Goal: Task Accomplishment & Management: Manage account settings

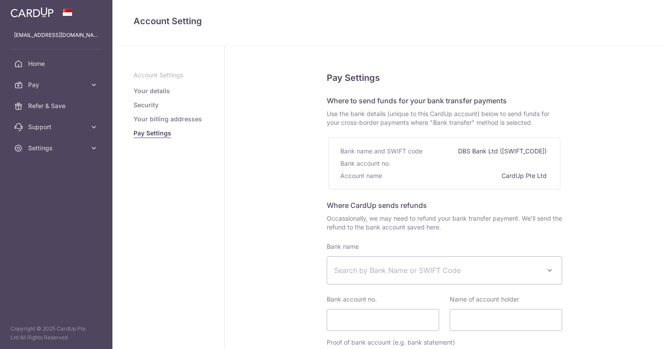
select select
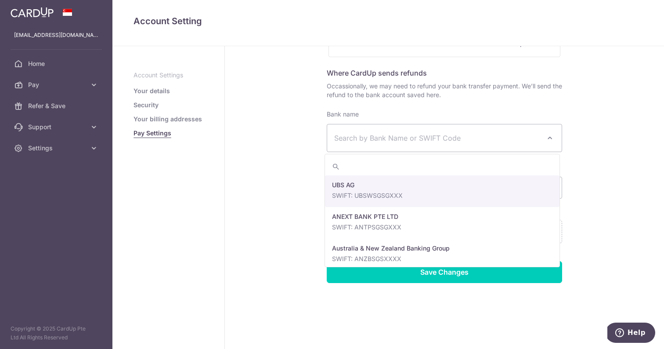
click at [362, 140] on span "Search by Bank Name or SWIFT Code" at bounding box center [437, 138] width 206 height 11
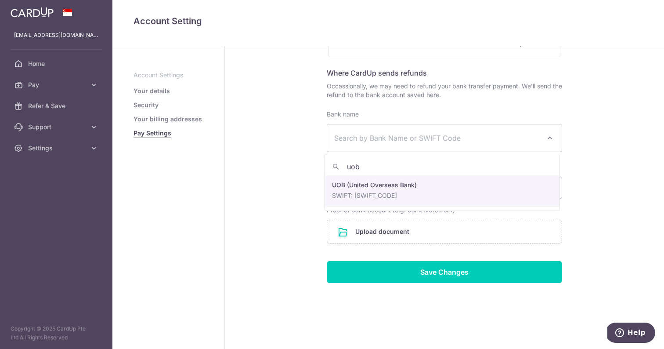
type input "uob"
select select "18"
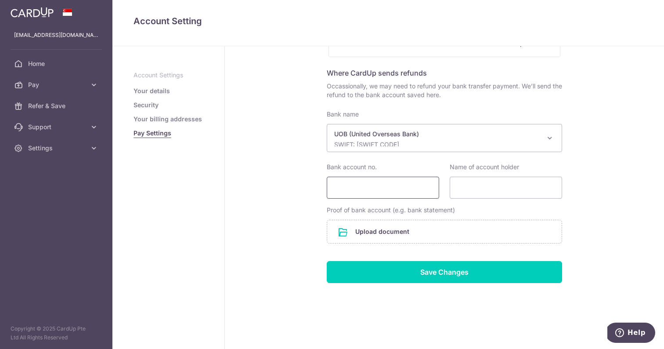
click at [372, 185] on input "Bank account no." at bounding box center [383, 187] width 112 height 22
type input "3483009745"
click at [464, 191] on input "Name of account holder" at bounding box center [506, 187] width 112 height 22
type input "Dr Leo Seo Wei &/or Dr Hong Cho Tek Eric"
click at [376, 234] on input "file" at bounding box center [444, 231] width 234 height 23
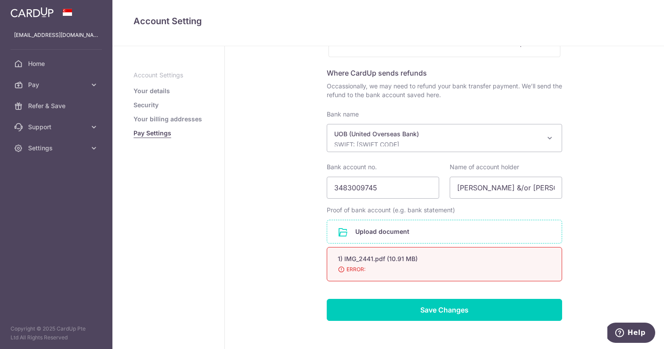
click at [348, 268] on span "ERROR:" at bounding box center [434, 269] width 192 height 9
click at [339, 269] on span "ERROR:" at bounding box center [434, 269] width 192 height 9
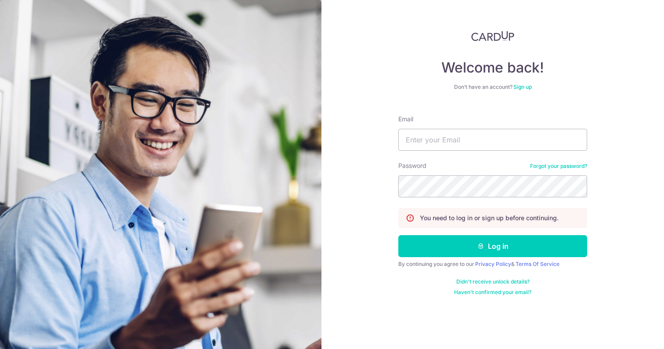
click at [348, 201] on div "Welcome back! Don’t have an account? Sign up Email Password Forgot your passwor…" at bounding box center [492, 174] width 342 height 349
type input "eh.heart.md@gmail.com"
click at [493, 246] on button "Log in" at bounding box center [492, 246] width 189 height 22
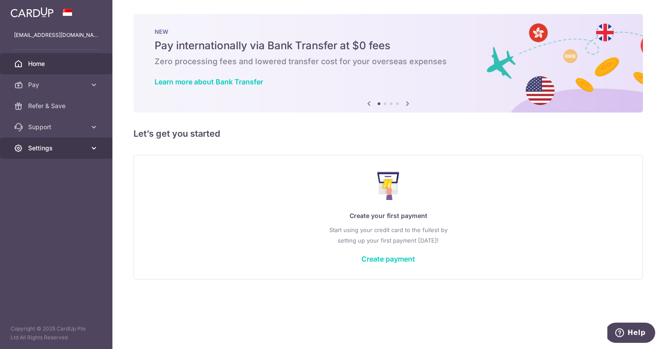
click at [69, 150] on span "Settings" at bounding box center [57, 148] width 58 height 9
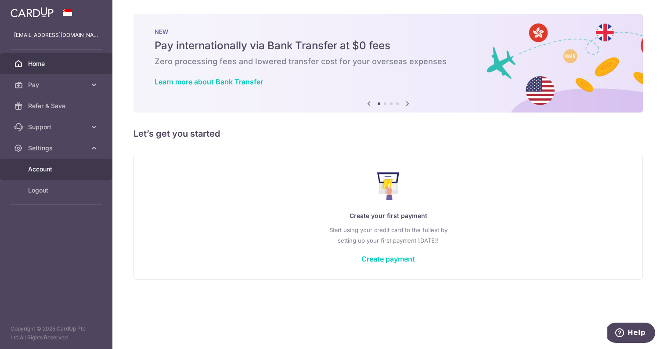
click at [54, 162] on link "Account" at bounding box center [56, 168] width 112 height 21
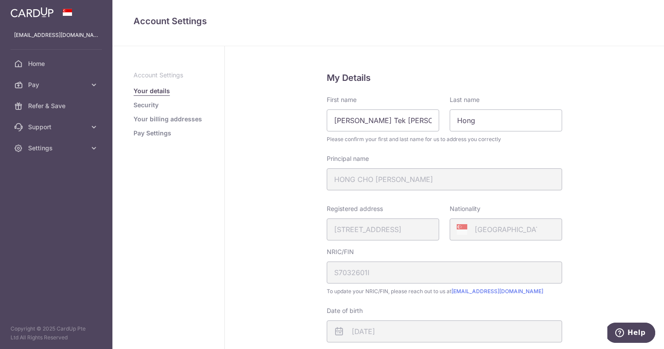
click at [167, 132] on link "Pay Settings" at bounding box center [152, 133] width 38 height 9
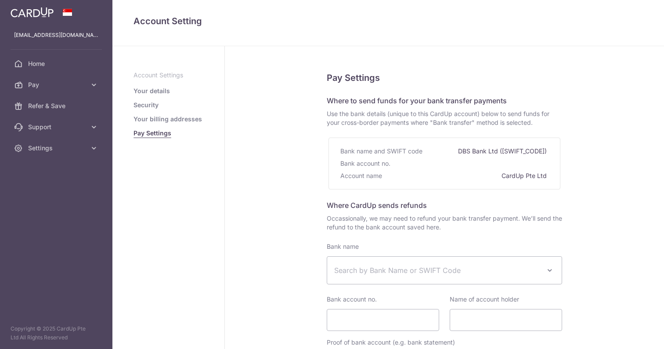
select select
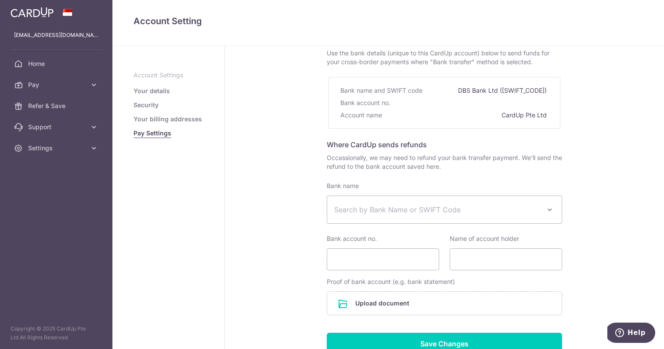
scroll to position [68, 0]
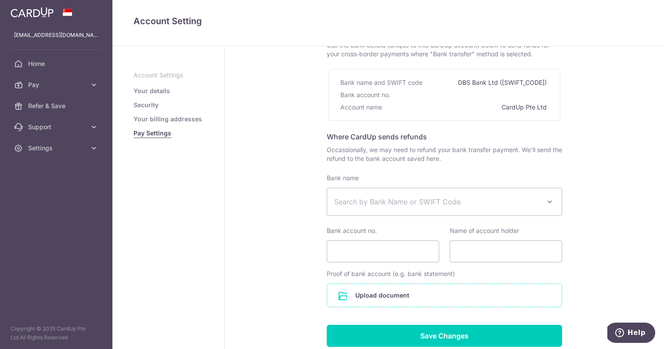
click at [374, 291] on input "file" at bounding box center [444, 295] width 234 height 23
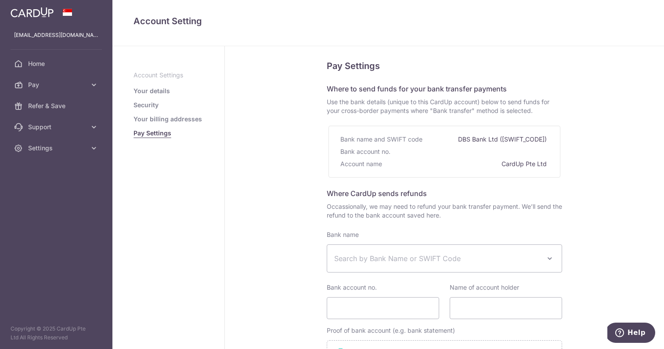
scroll to position [132, 0]
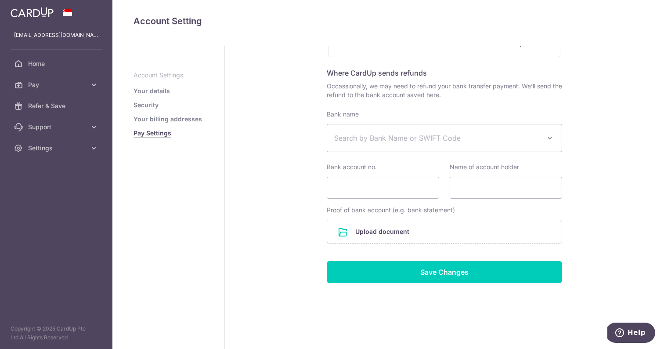
click at [375, 136] on span "Search by Bank Name or SWIFT Code" at bounding box center [437, 138] width 206 height 11
click at [356, 137] on span "Search by Bank Name or SWIFT Code" at bounding box center [437, 138] width 206 height 11
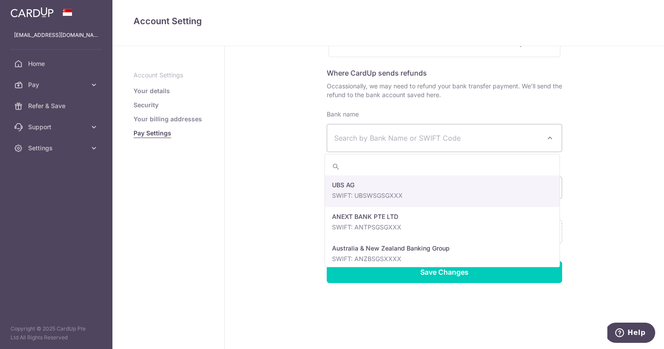
click at [356, 136] on span "Search by Bank Name or SWIFT Code" at bounding box center [437, 138] width 206 height 11
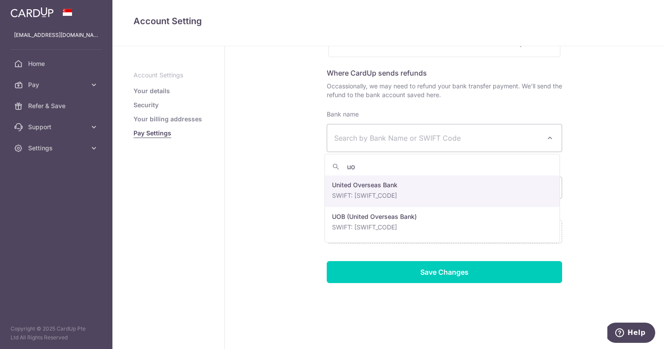
type input "uo"
select select "23668"
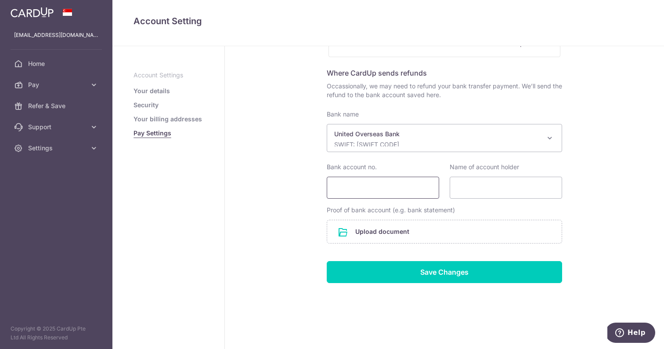
click at [368, 188] on input "Bank account no." at bounding box center [383, 187] width 112 height 22
type input "3483009745"
click at [511, 197] on input "Name of account holder" at bounding box center [506, 187] width 112 height 22
type input "[PERSON_NAME] &/Or [PERSON_NAME] [PERSON_NAME] Tek [PERSON_NAME]"
click at [394, 234] on input "file" at bounding box center [444, 231] width 234 height 23
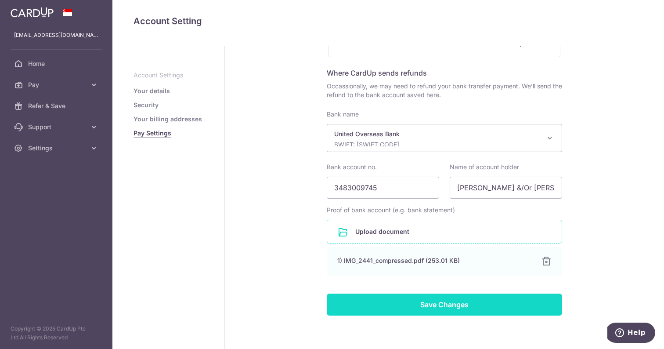
click at [356, 302] on input "Save Changes" at bounding box center [444, 304] width 235 height 22
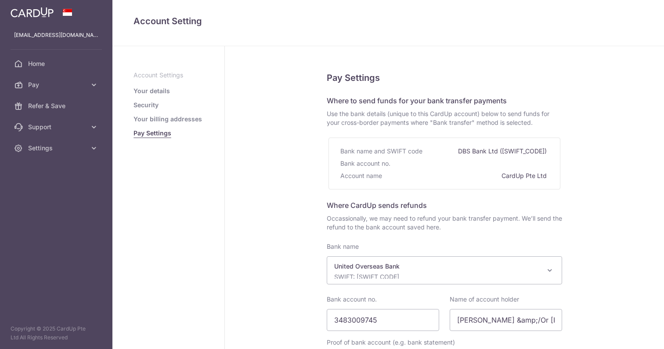
select select "23668"
